Goal: Task Accomplishment & Management: Manage account settings

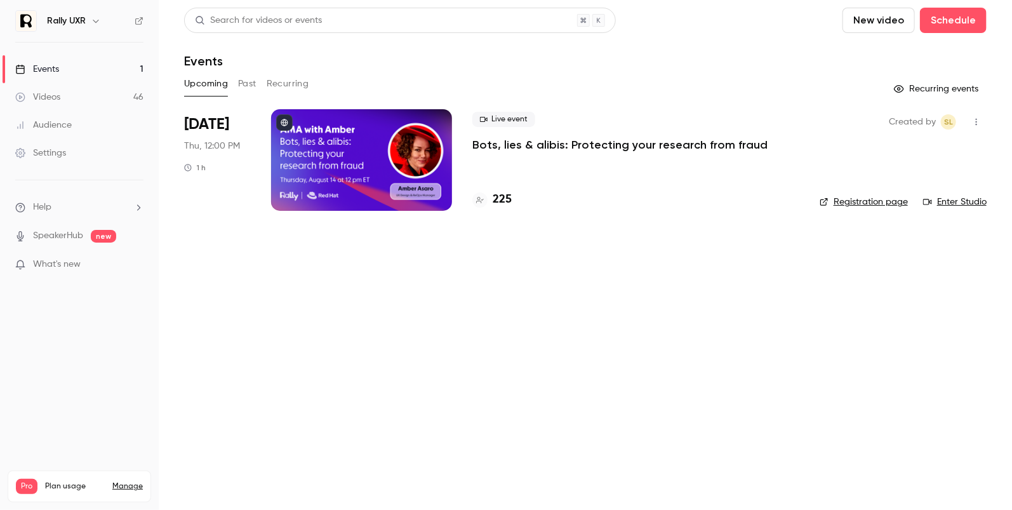
click at [331, 150] on div at bounding box center [361, 160] width 181 height 102
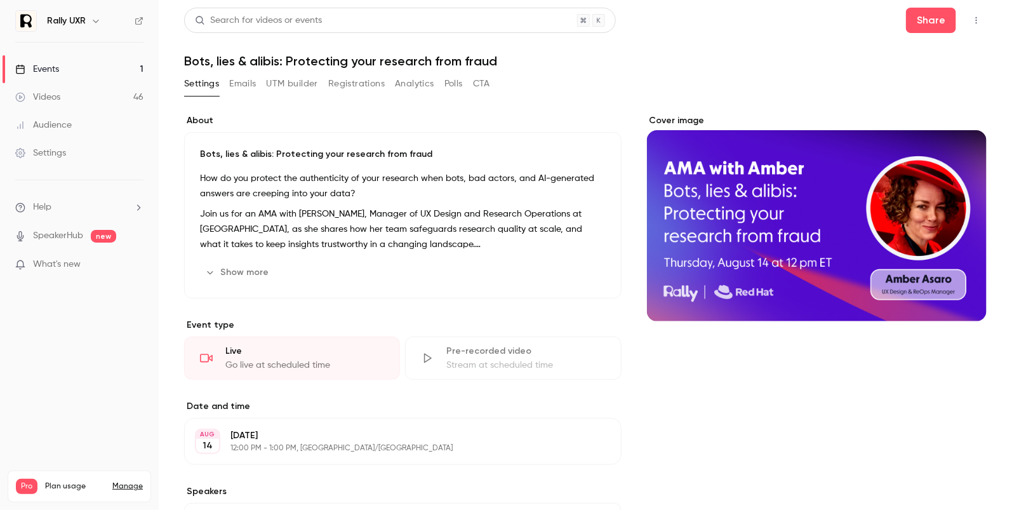
click at [358, 86] on button "Registrations" at bounding box center [356, 84] width 56 height 20
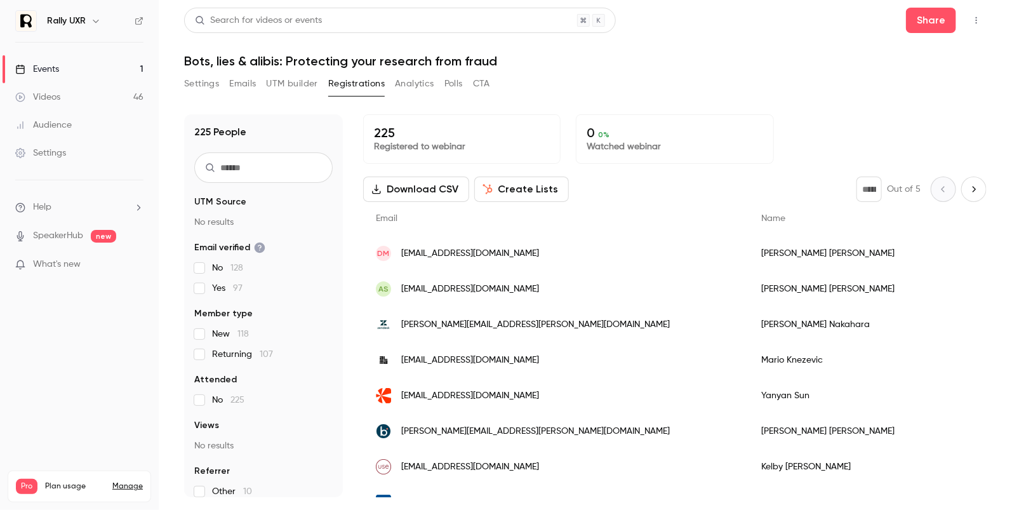
click at [203, 86] on button "Settings" at bounding box center [201, 84] width 35 height 20
